Goal: Answer question/provide support: Share knowledge or assist other users

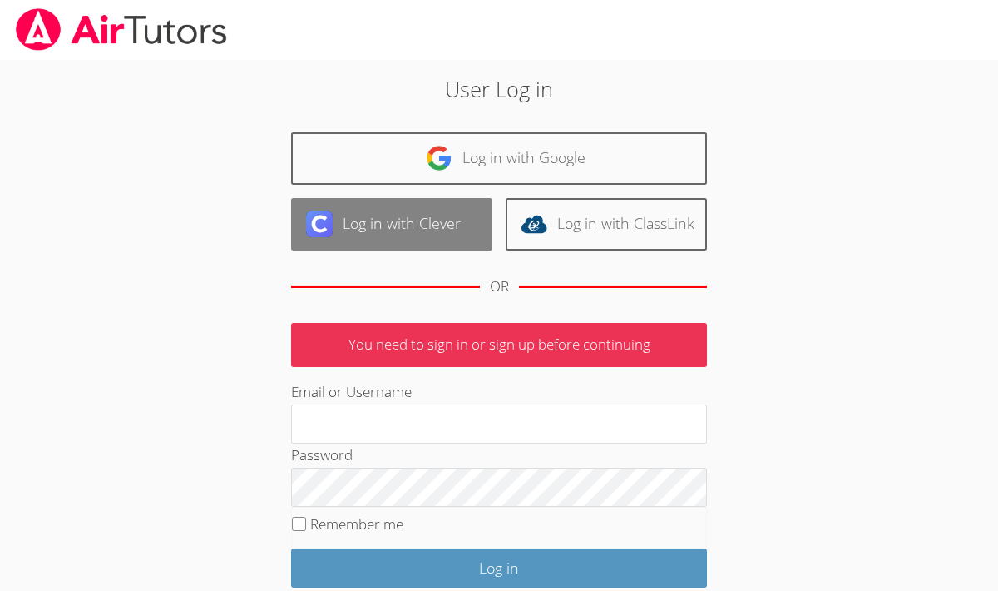
click at [378, 215] on link "Log in with Clever" at bounding box center [391, 224] width 201 height 52
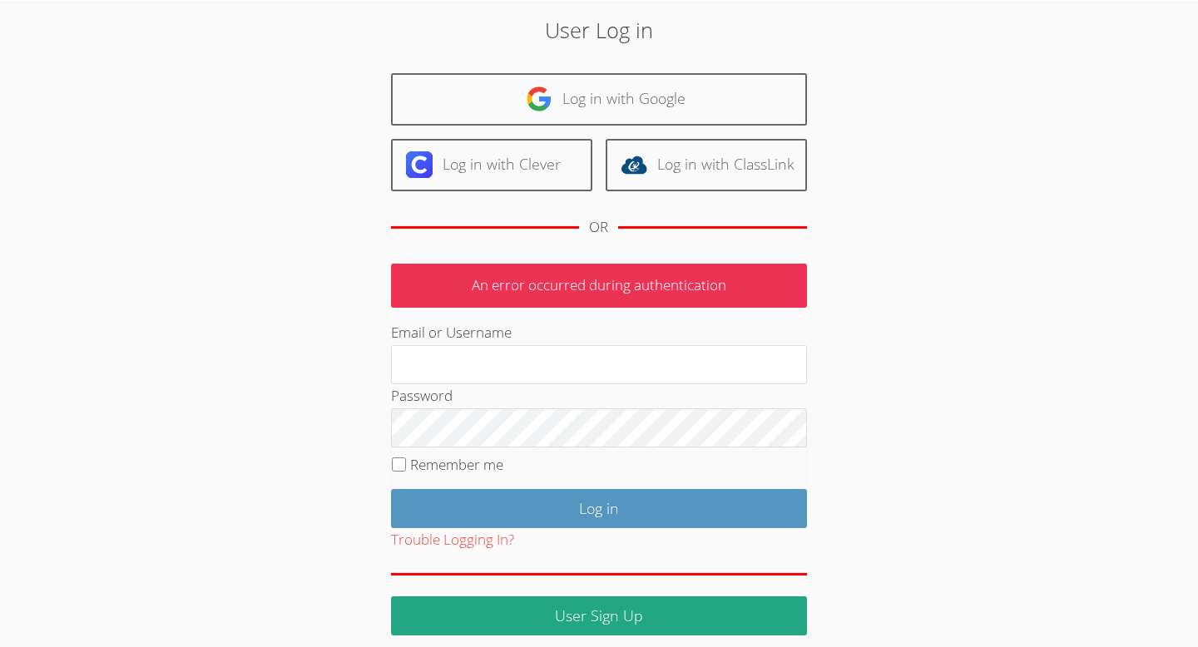
scroll to position [70, 0]
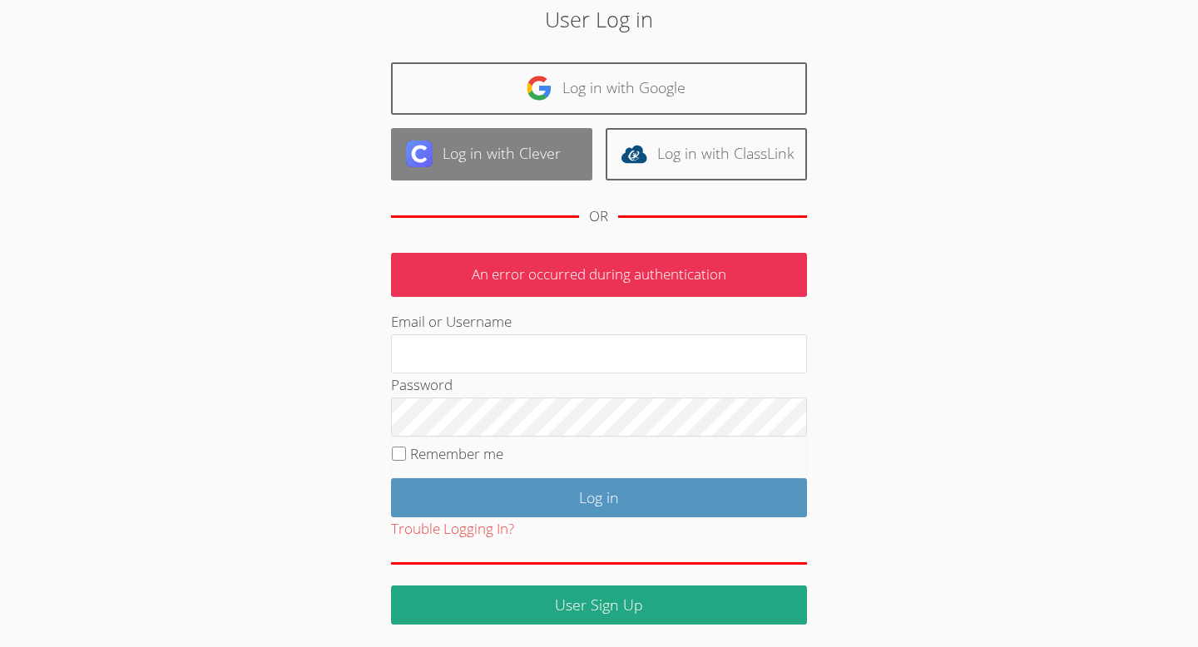
click at [556, 157] on link "Log in with Clever" at bounding box center [491, 154] width 201 height 52
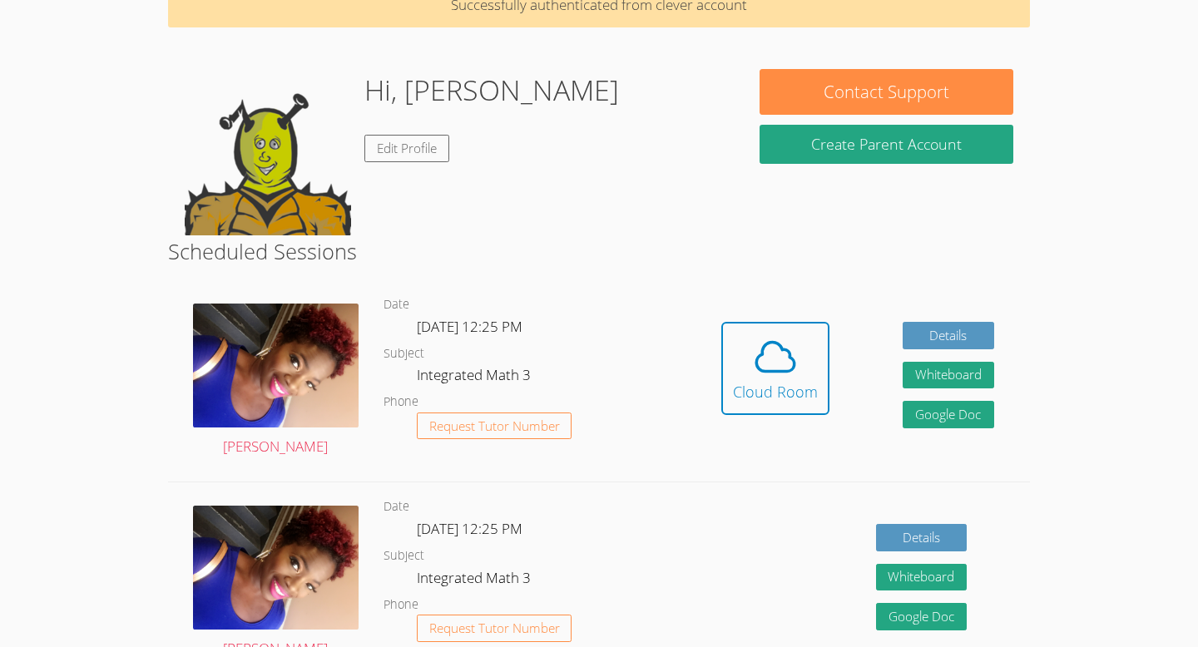
scroll to position [103, 0]
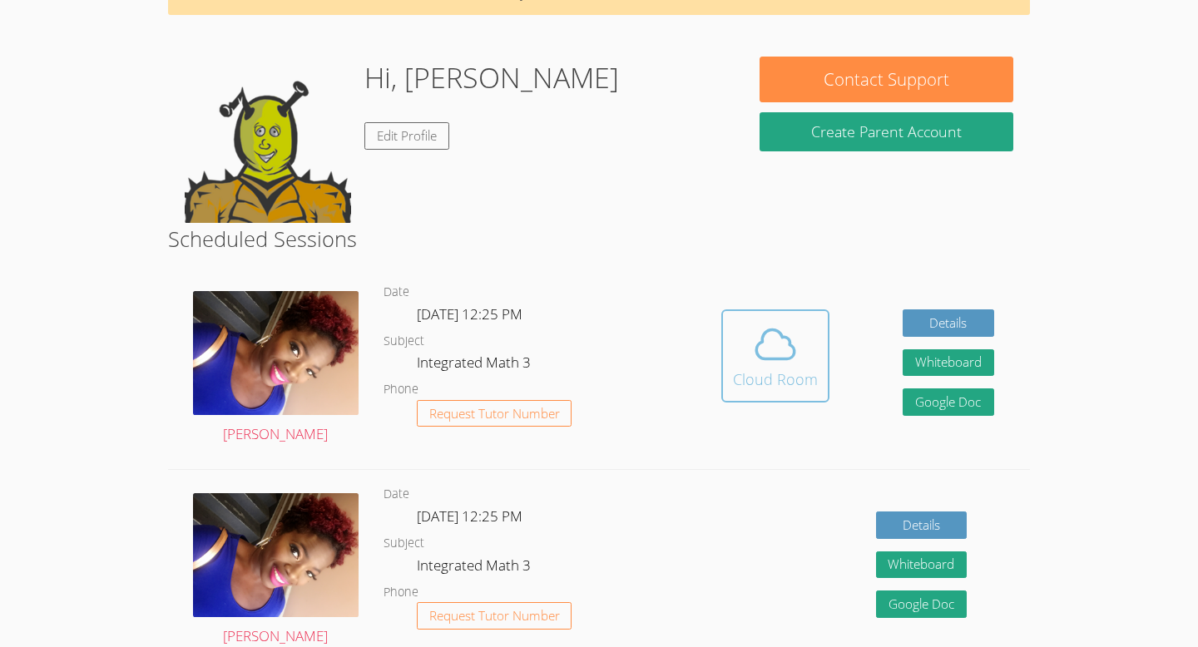
click at [803, 363] on span at bounding box center [775, 344] width 85 height 47
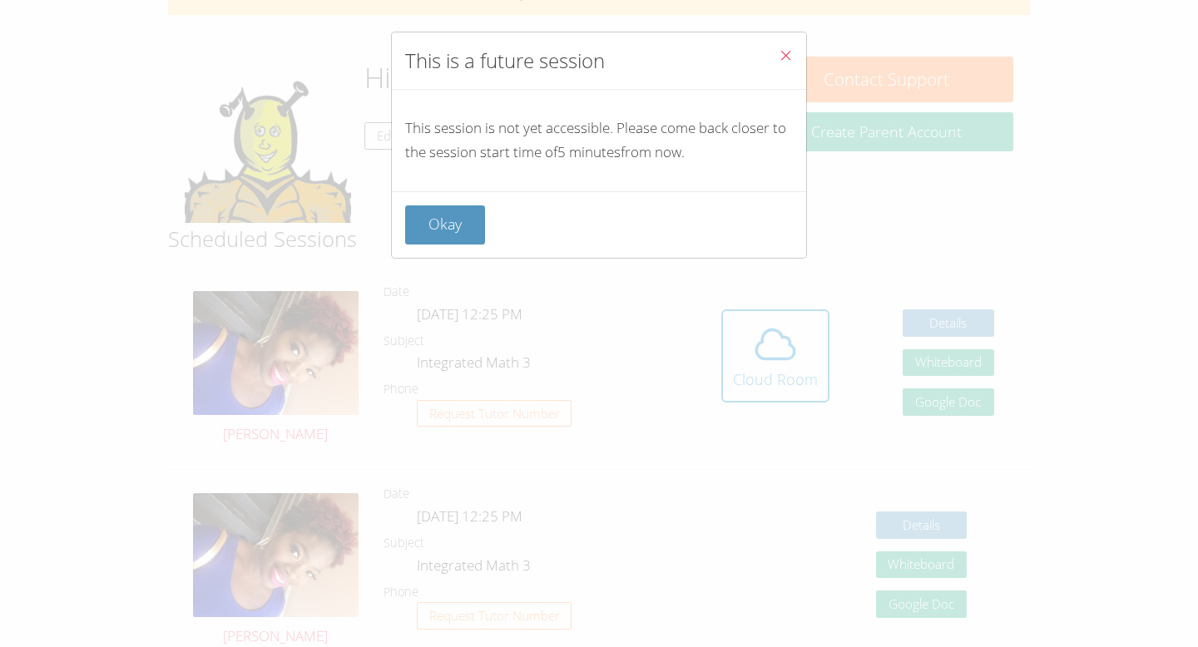
click at [790, 56] on icon "Close" at bounding box center [786, 55] width 14 height 14
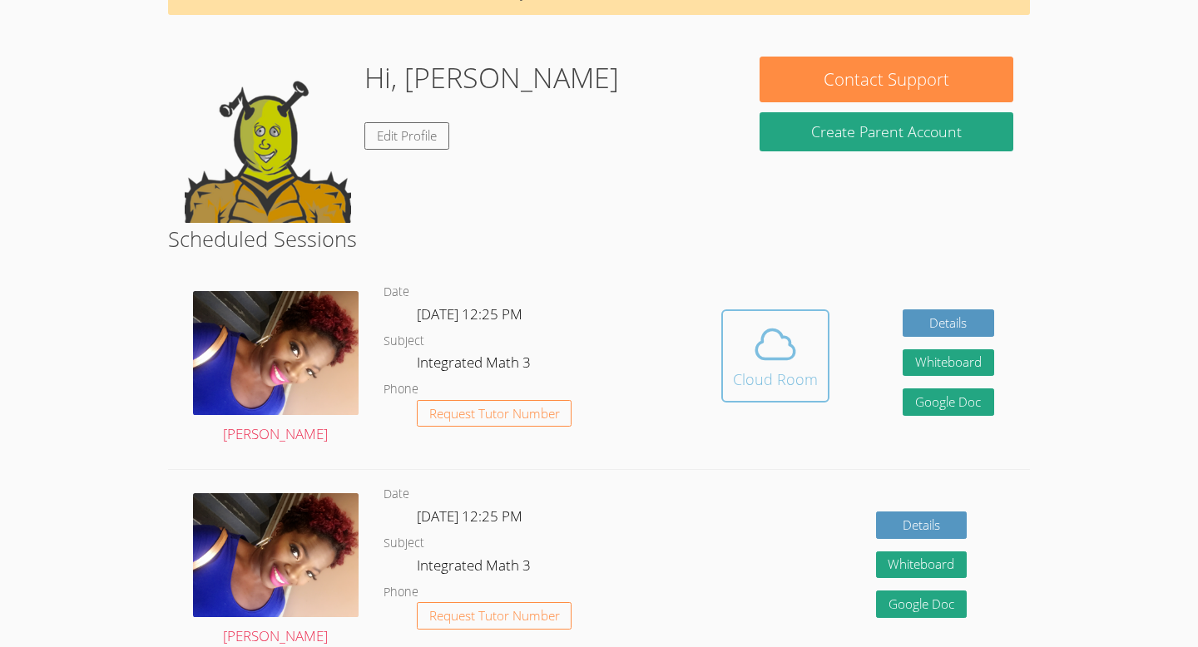
click at [775, 347] on icon at bounding box center [775, 344] width 47 height 47
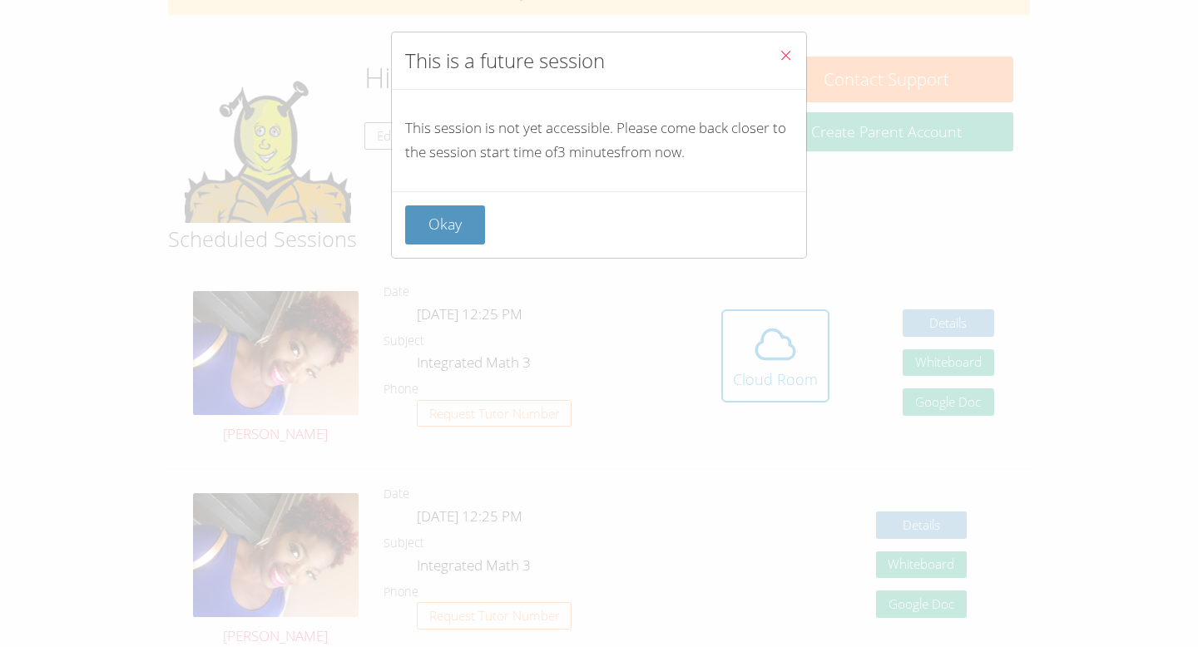
click at [783, 52] on icon "Close" at bounding box center [786, 55] width 14 height 14
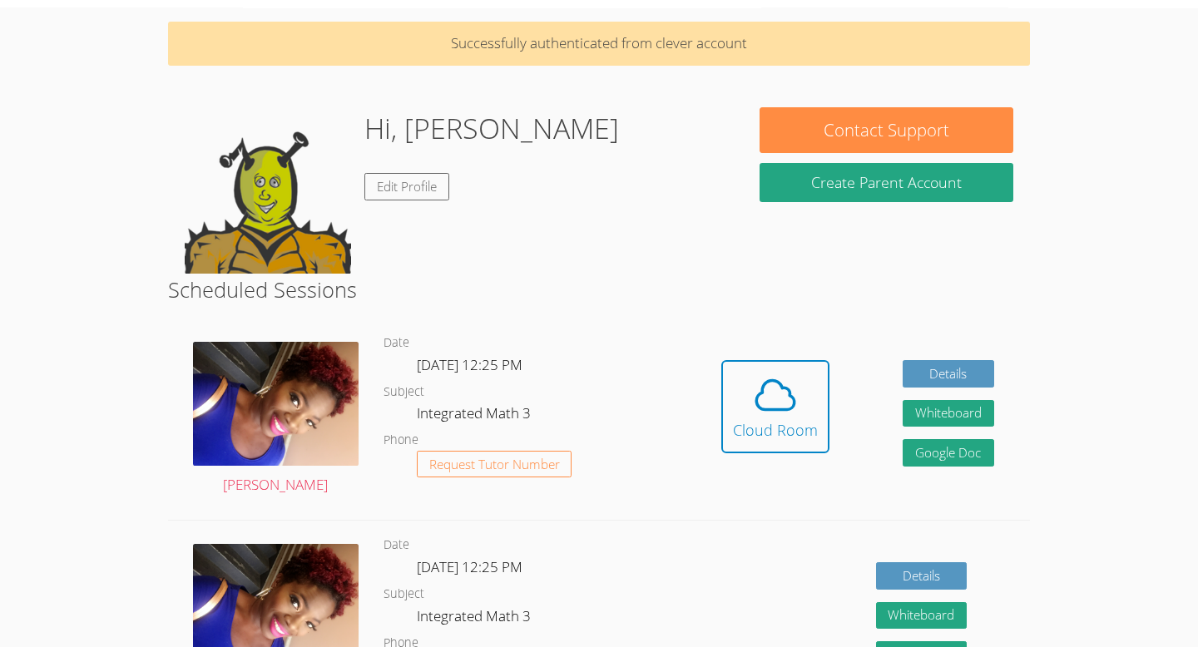
scroll to position [0, 0]
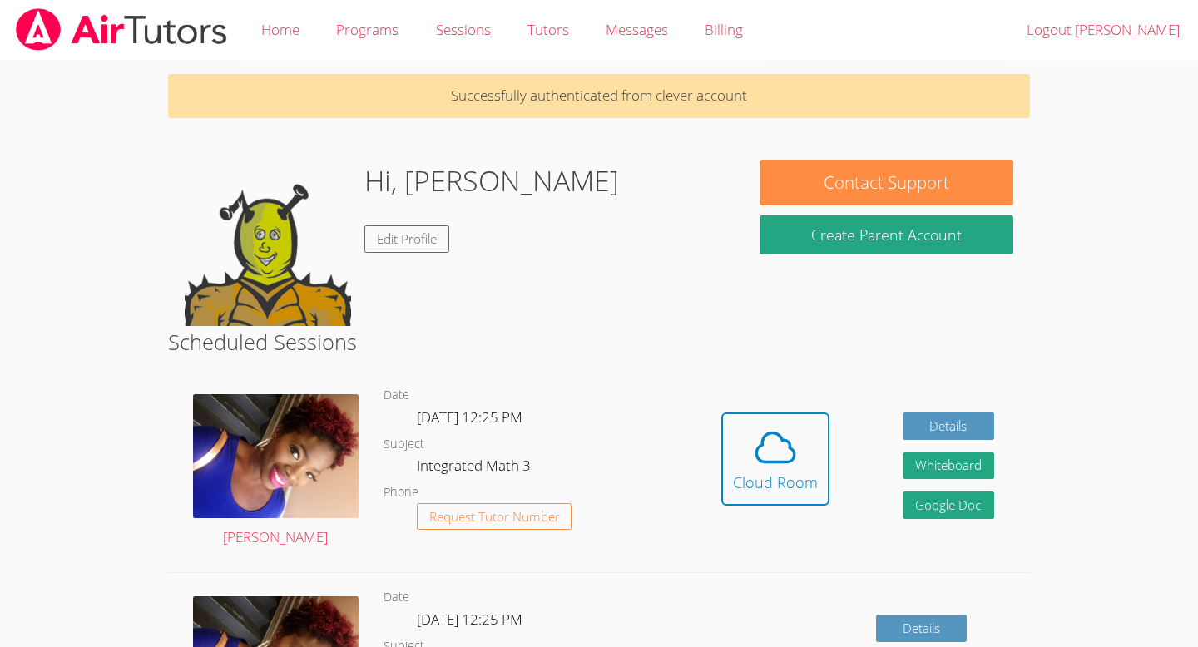
click at [719, 481] on div "Hidden Cloud Room Details Whiteboard Hidden Google Doc" at bounding box center [858, 471] width 345 height 201
click at [770, 471] on div "Cloud Room" at bounding box center [775, 482] width 85 height 23
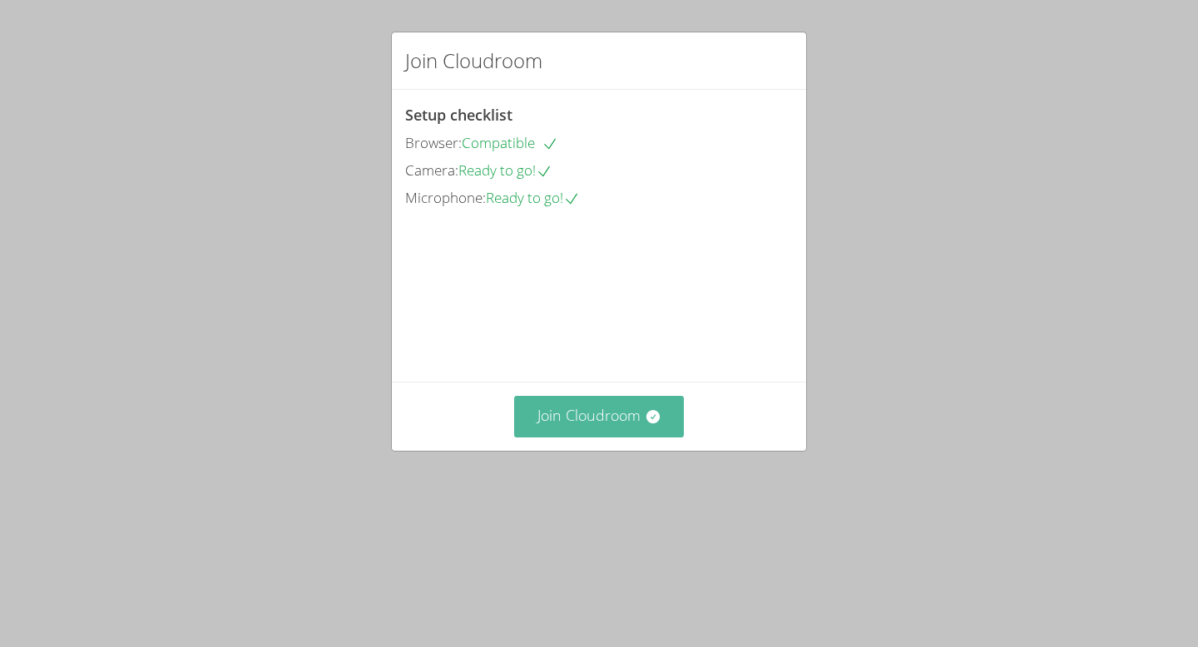
click at [608, 437] on button "Join Cloudroom" at bounding box center [599, 416] width 171 height 41
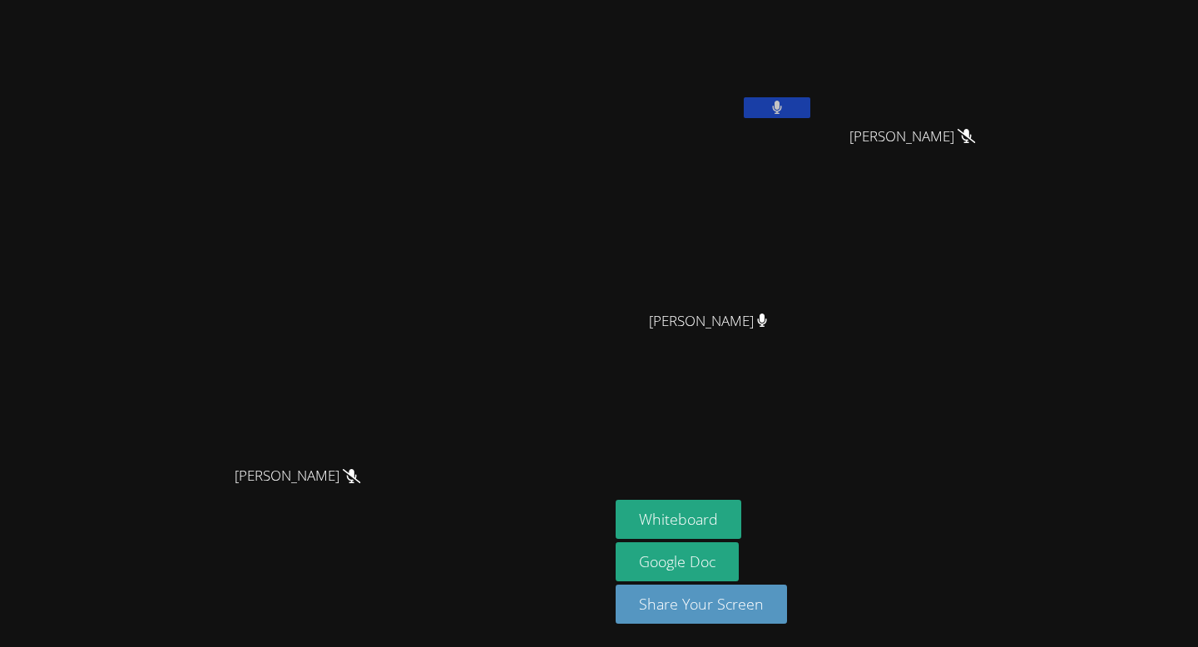
click at [783, 106] on icon at bounding box center [777, 108] width 11 height 14
click at [785, 105] on icon at bounding box center [776, 108] width 17 height 14
click at [783, 105] on icon at bounding box center [777, 108] width 11 height 14
click at [785, 105] on icon at bounding box center [776, 108] width 17 height 14
click at [783, 109] on icon at bounding box center [777, 108] width 11 height 14
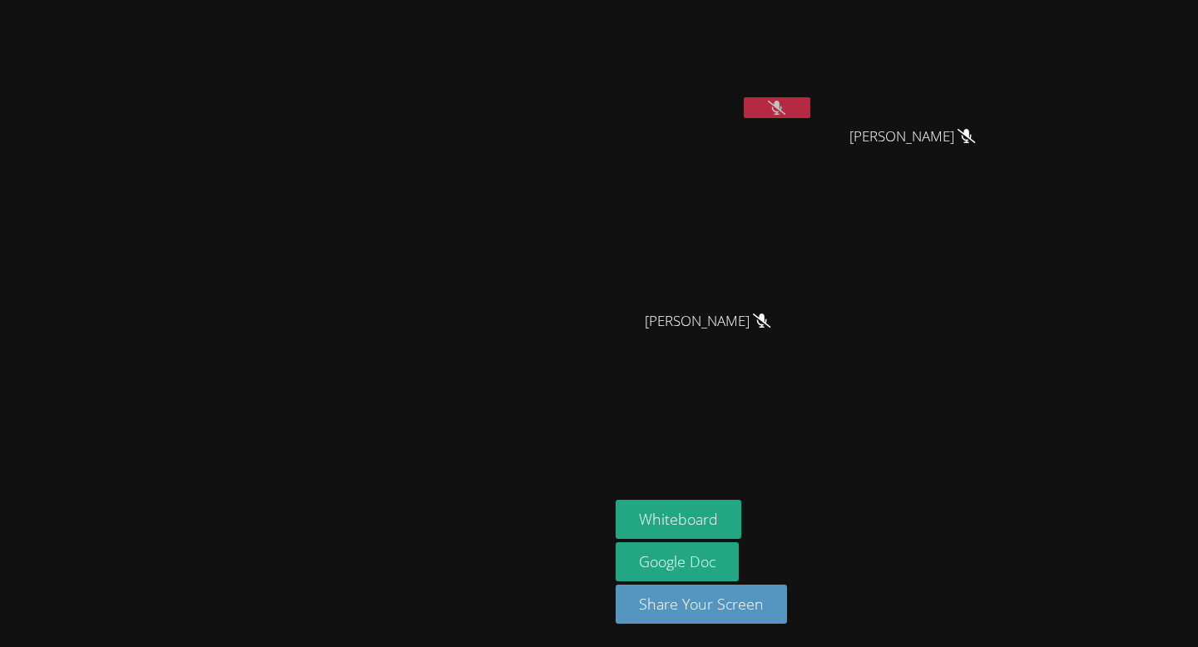
click at [785, 109] on icon at bounding box center [776, 108] width 17 height 14
click at [783, 109] on icon at bounding box center [777, 108] width 11 height 14
click at [810, 107] on button at bounding box center [777, 107] width 67 height 21
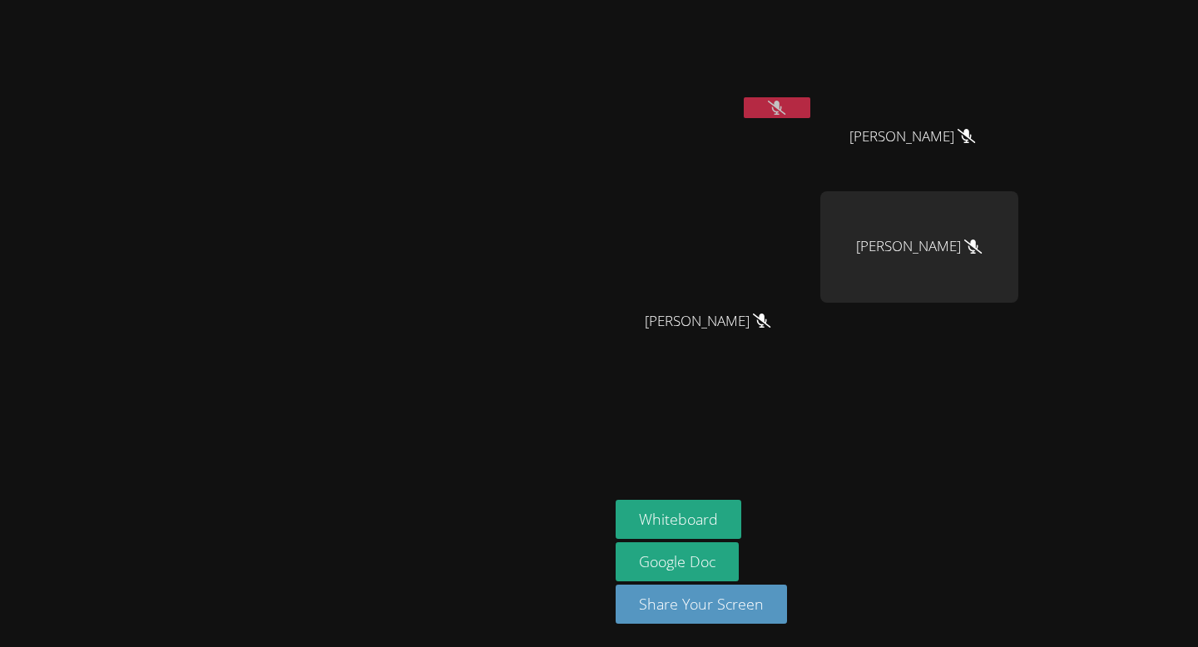
click at [785, 102] on icon at bounding box center [776, 108] width 17 height 14
click at [810, 102] on button at bounding box center [777, 107] width 67 height 21
click at [810, 106] on button at bounding box center [777, 107] width 67 height 21
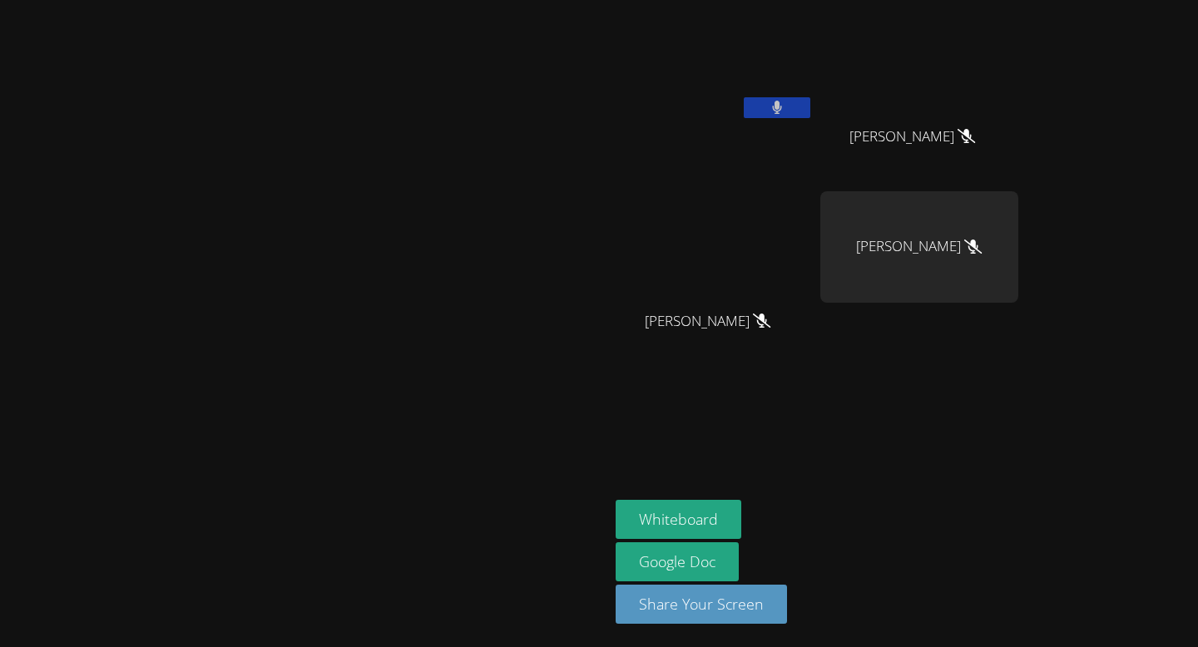
click at [810, 106] on button at bounding box center [777, 107] width 67 height 21
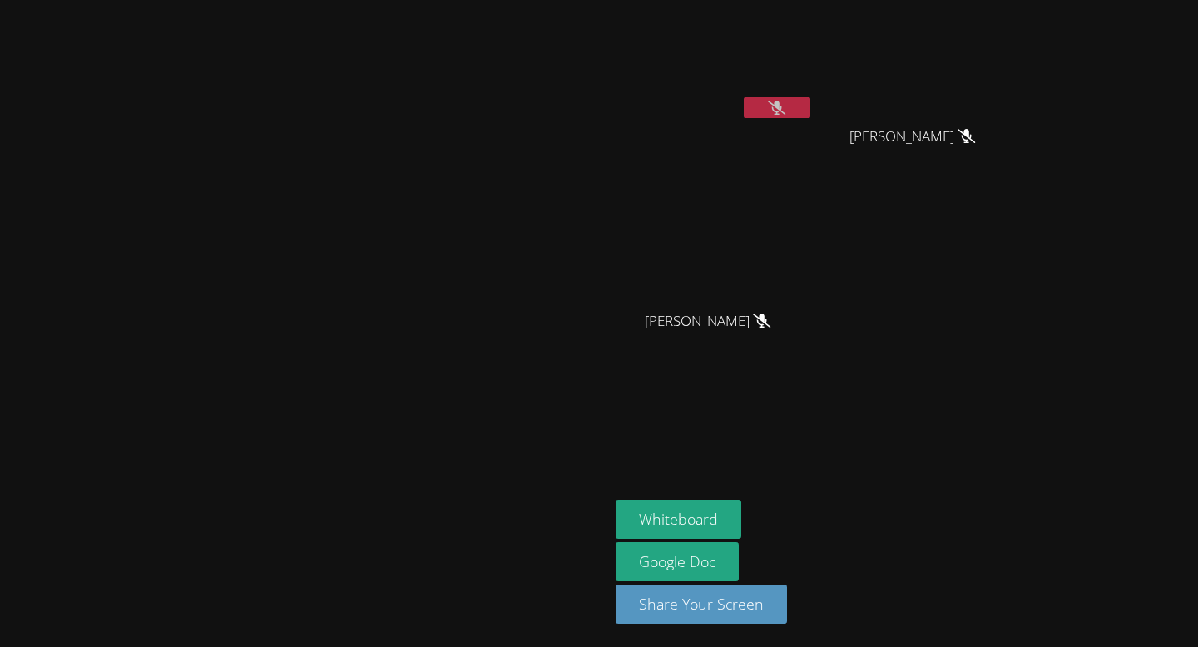
click at [785, 104] on icon at bounding box center [776, 108] width 17 height 14
click at [782, 104] on icon at bounding box center [777, 108] width 10 height 14
click at [785, 104] on icon at bounding box center [776, 108] width 17 height 14
click at [783, 110] on icon at bounding box center [777, 108] width 11 height 14
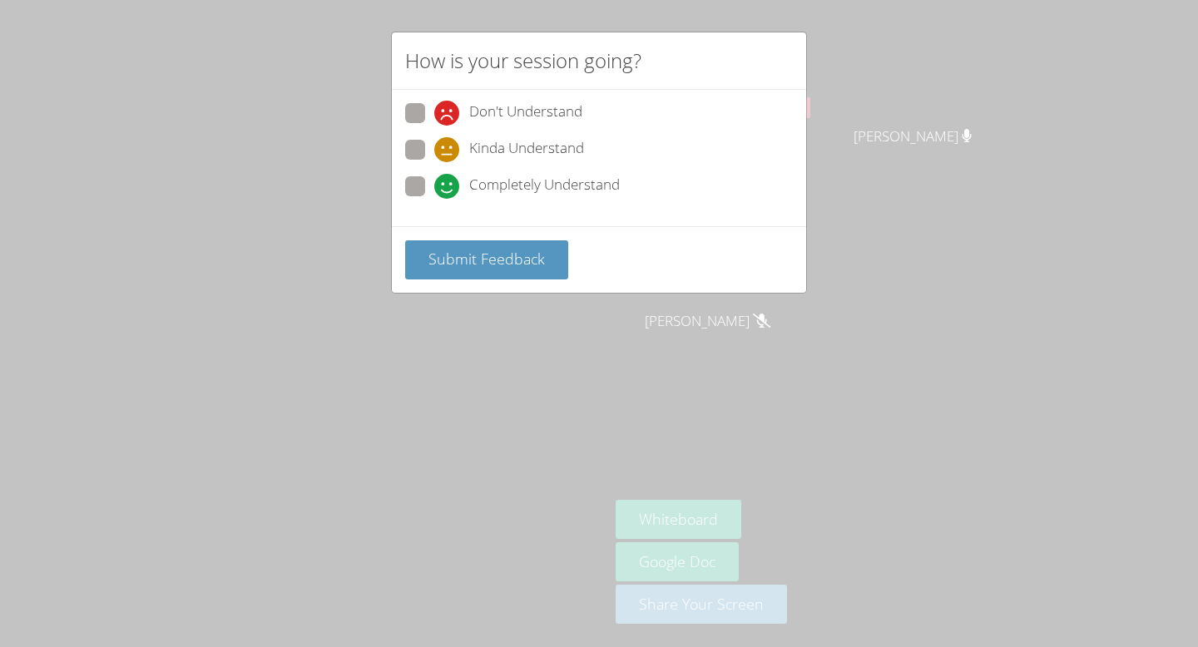
click at [434, 199] on span at bounding box center [434, 199] width 0 height 0
click at [434, 188] on input "Completely Understand" at bounding box center [441, 183] width 14 height 14
radio input "true"
click at [464, 252] on span "Submit Feedback" at bounding box center [487, 259] width 116 height 20
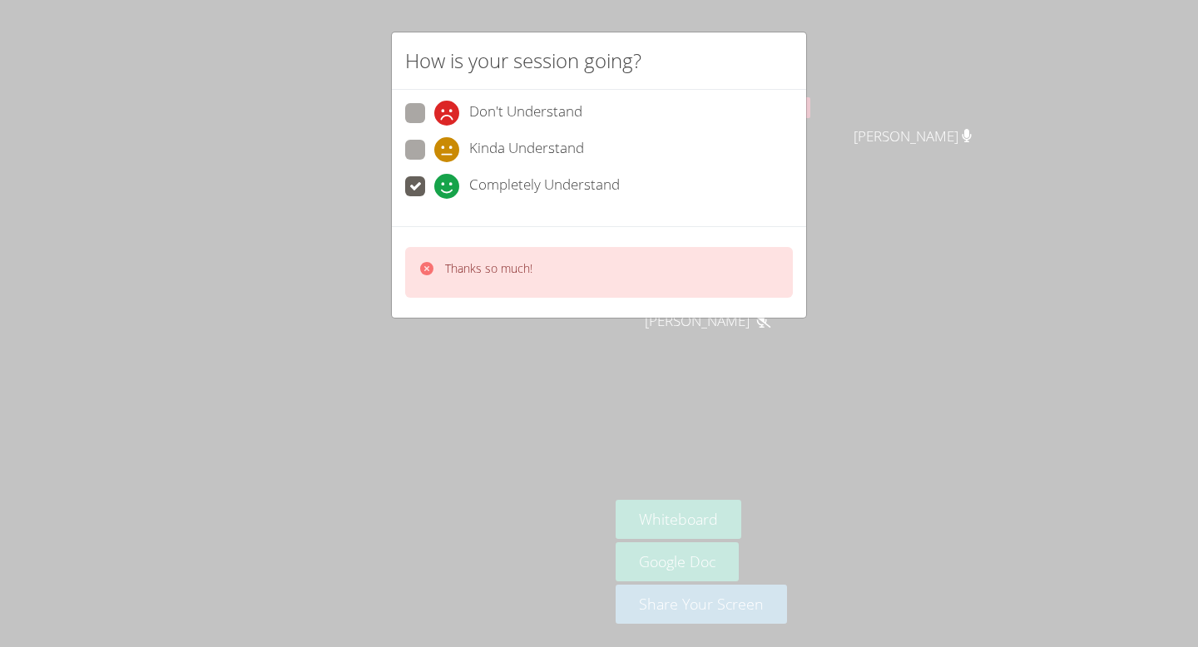
click at [277, 194] on div "How is your session going? Don't Understand Kinda Understand Completely Underst…" at bounding box center [599, 323] width 1198 height 647
click at [1181, 229] on div "How is your session going? Don't Understand Kinda Understand Completely Underst…" at bounding box center [599, 323] width 1198 height 647
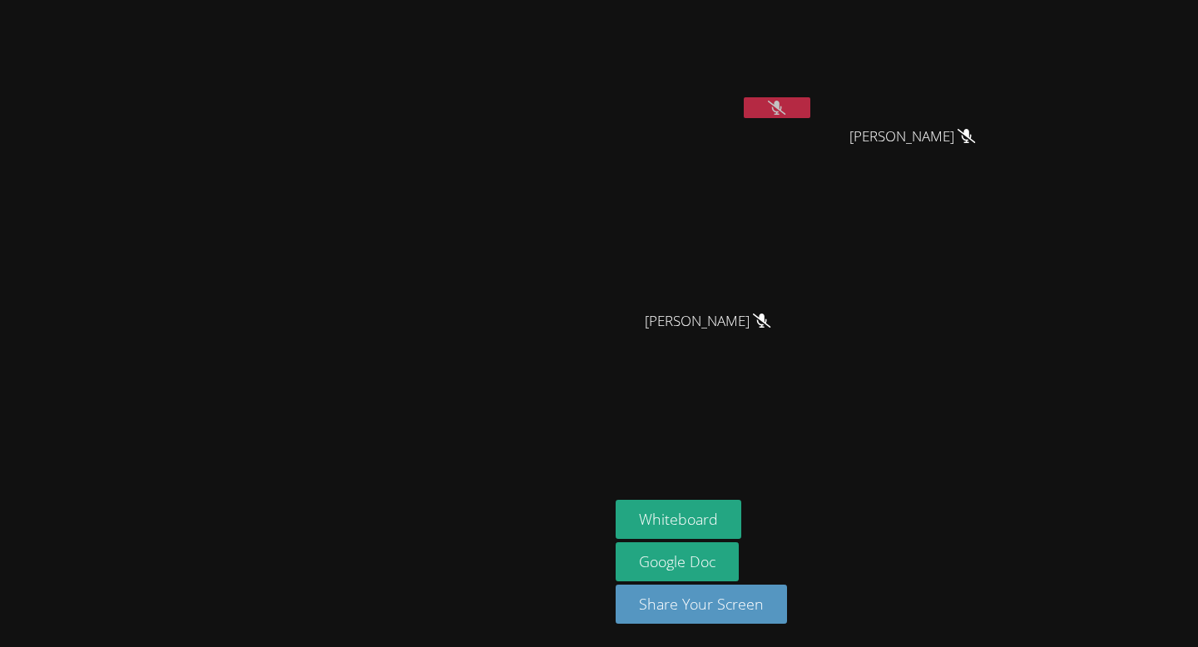
click at [810, 101] on button at bounding box center [777, 107] width 67 height 21
click at [810, 102] on button at bounding box center [777, 107] width 67 height 21
click at [810, 107] on button at bounding box center [777, 107] width 67 height 21
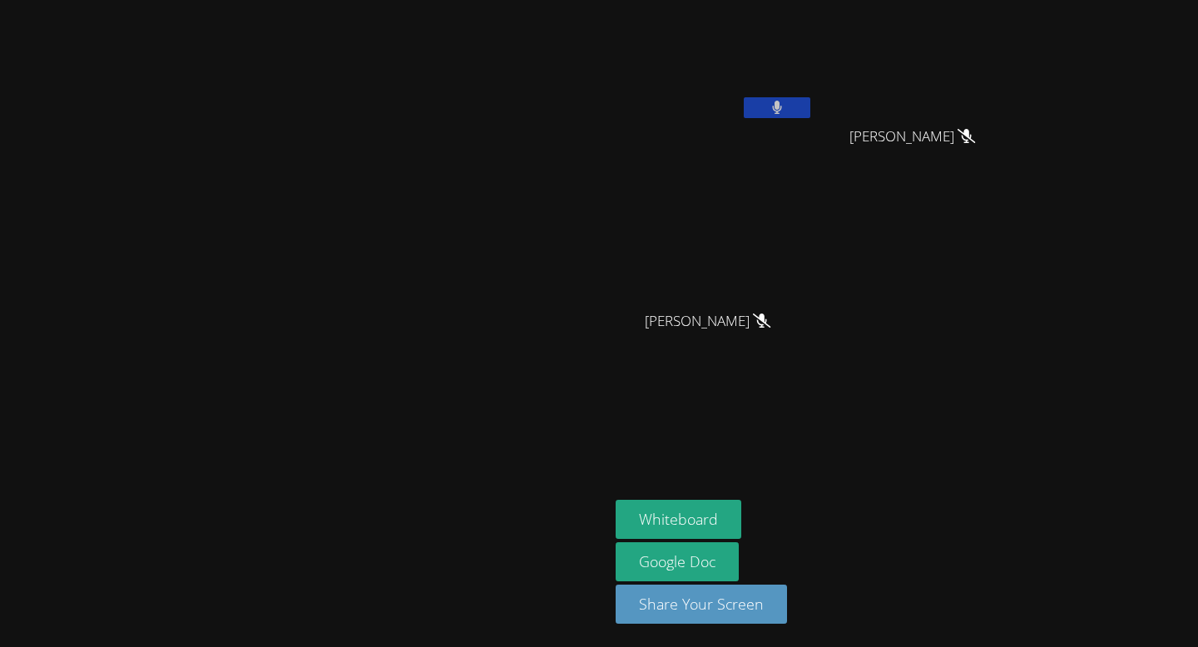
click at [810, 107] on button at bounding box center [777, 107] width 67 height 21
click at [810, 102] on button at bounding box center [777, 107] width 67 height 21
